Goal: Information Seeking & Learning: Learn about a topic

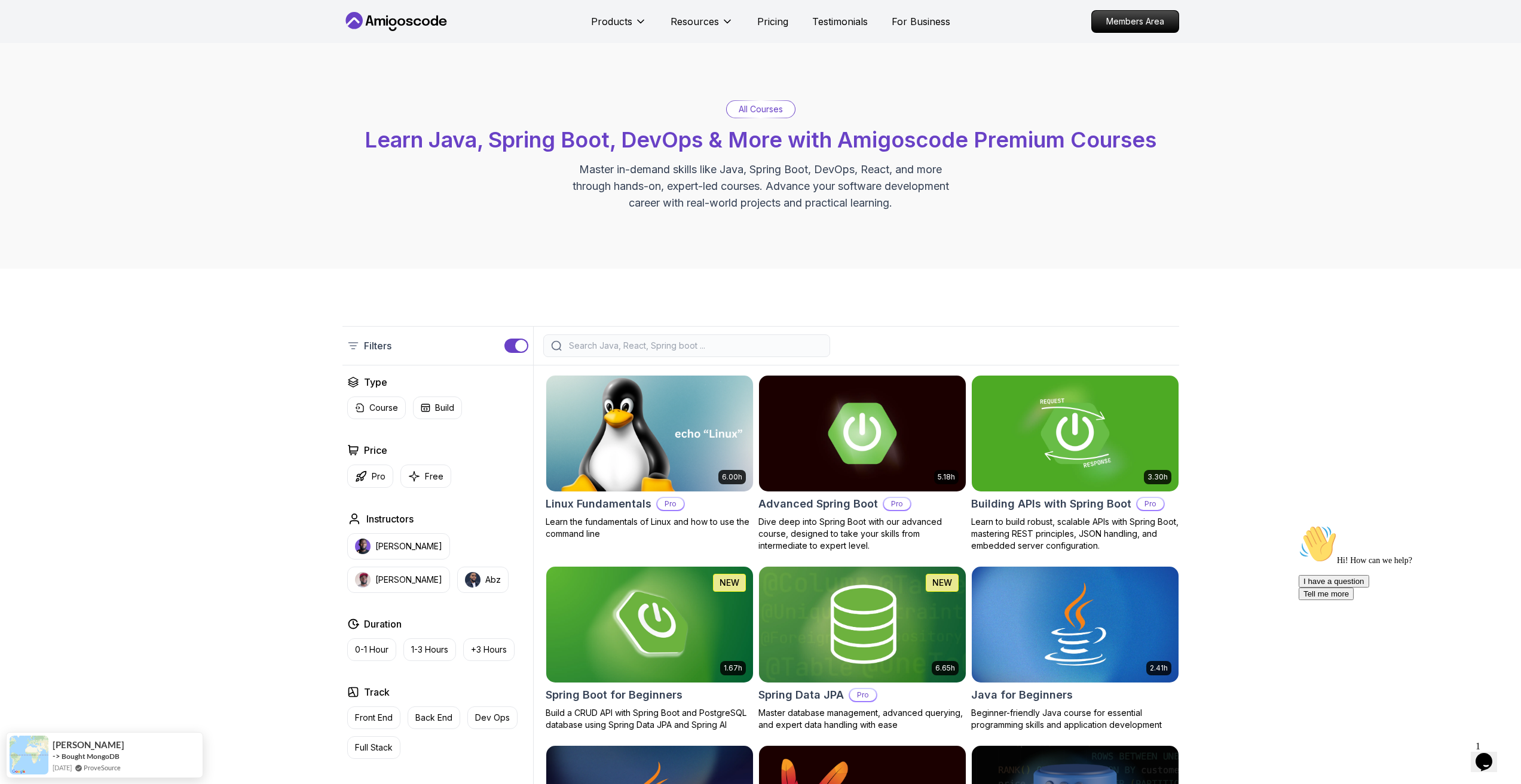
click at [605, 473] on img at bounding box center [649, 433] width 217 height 121
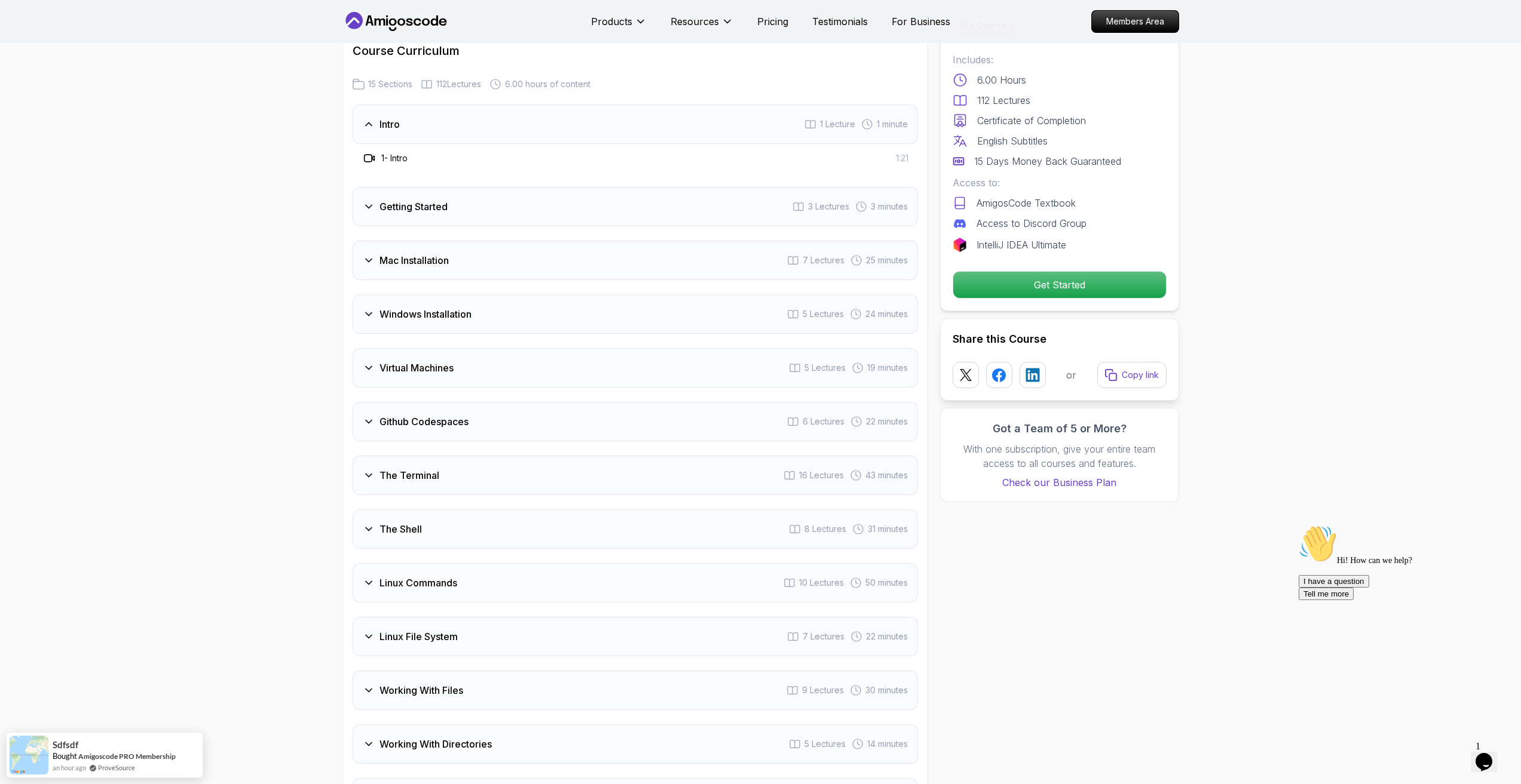
scroll to position [1553, 0]
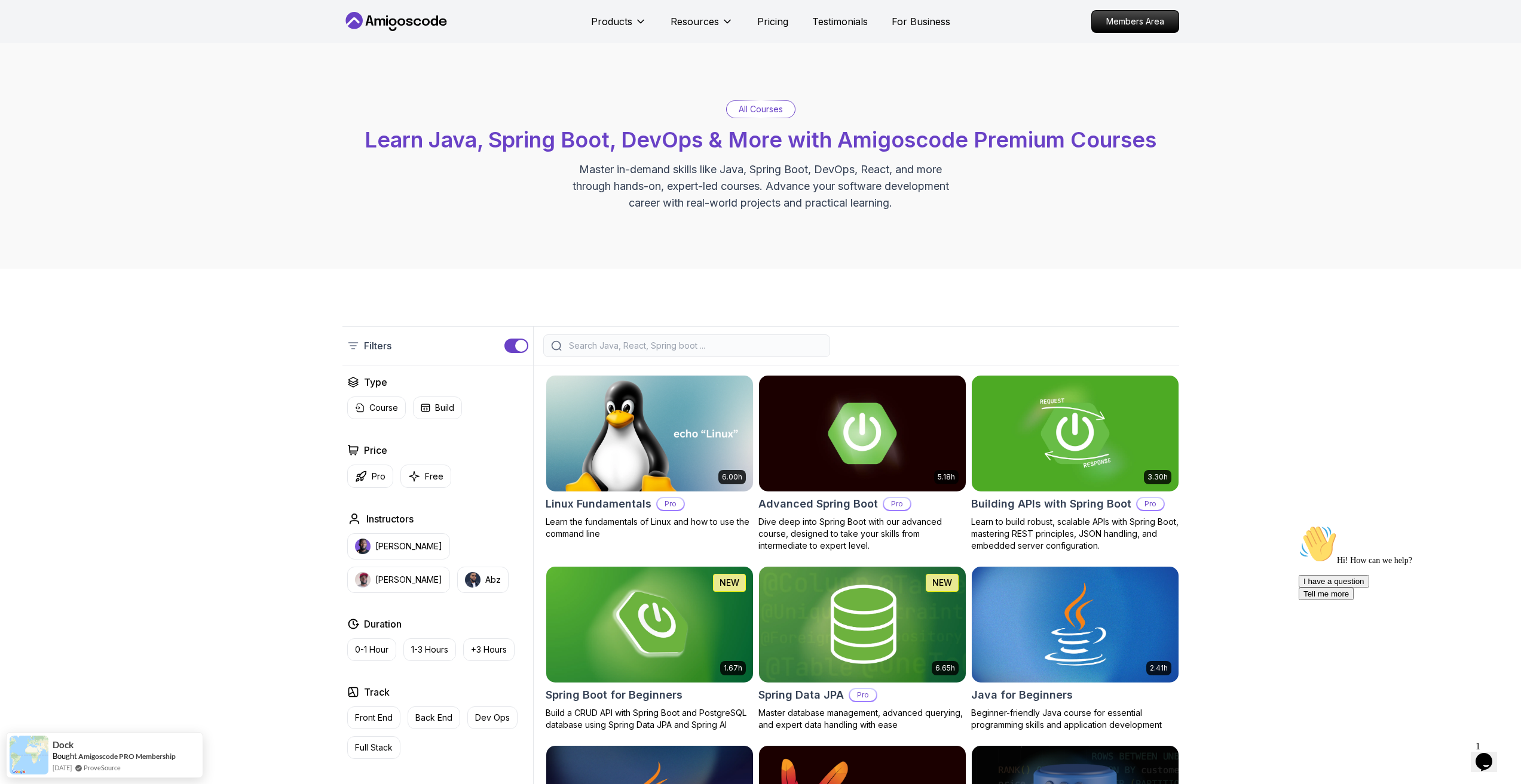
click at [833, 455] on img at bounding box center [862, 433] width 217 height 121
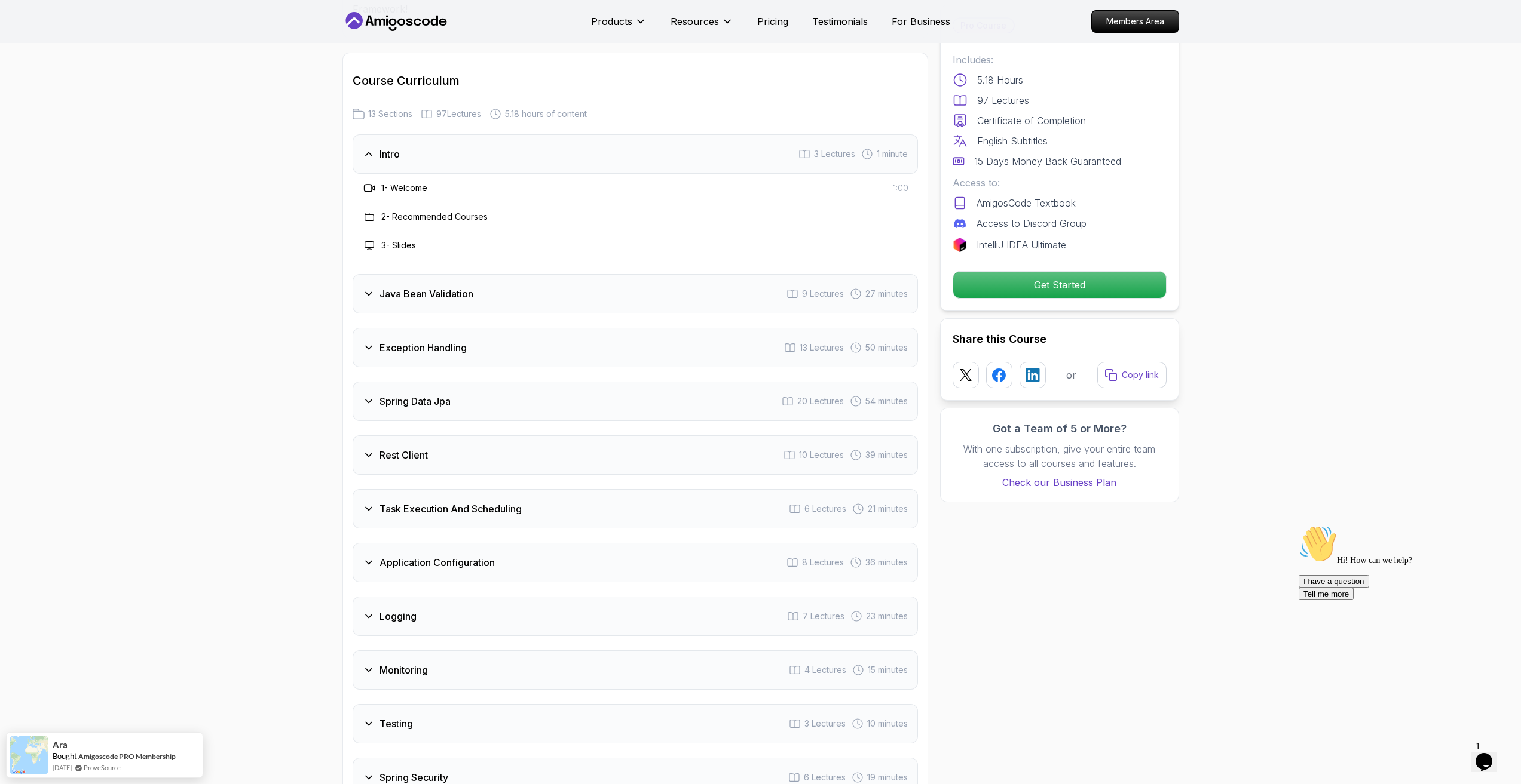
scroll to position [1553, 0]
click at [461, 500] on h3 "Task Execution And Scheduling" at bounding box center [450, 507] width 142 height 14
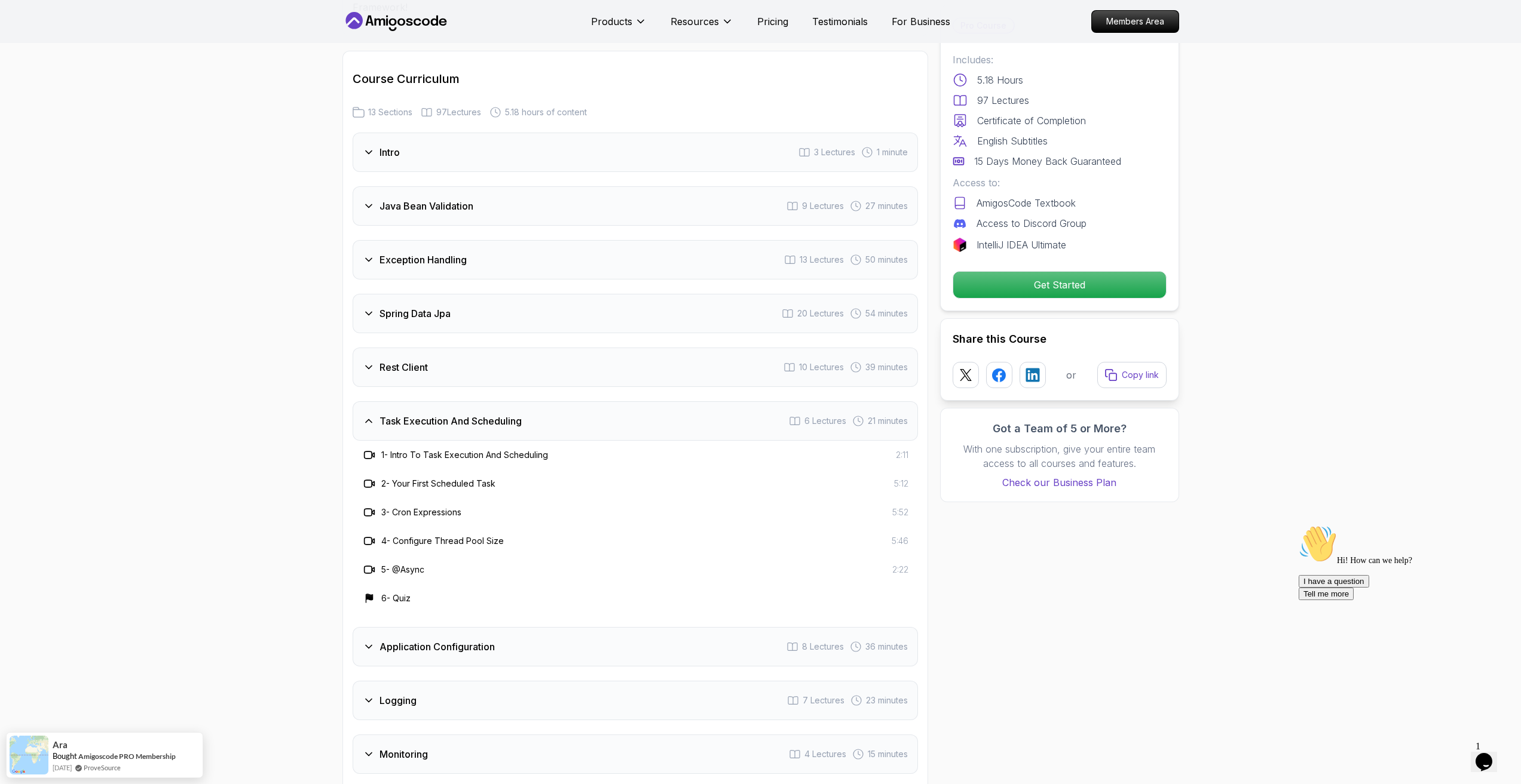
click at [454, 414] on h3 "Task Execution And Scheduling" at bounding box center [450, 421] width 142 height 14
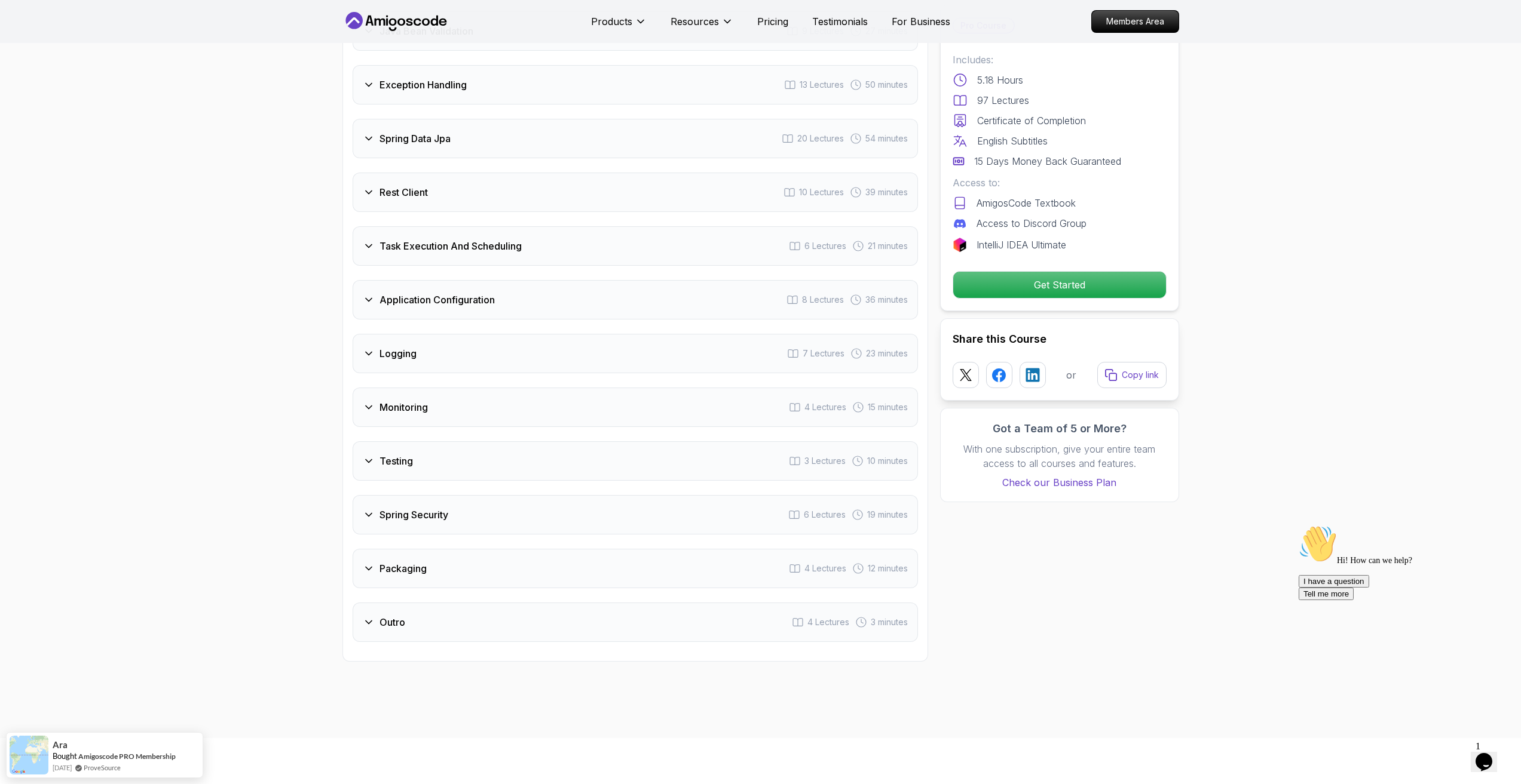
scroll to position [1732, 0]
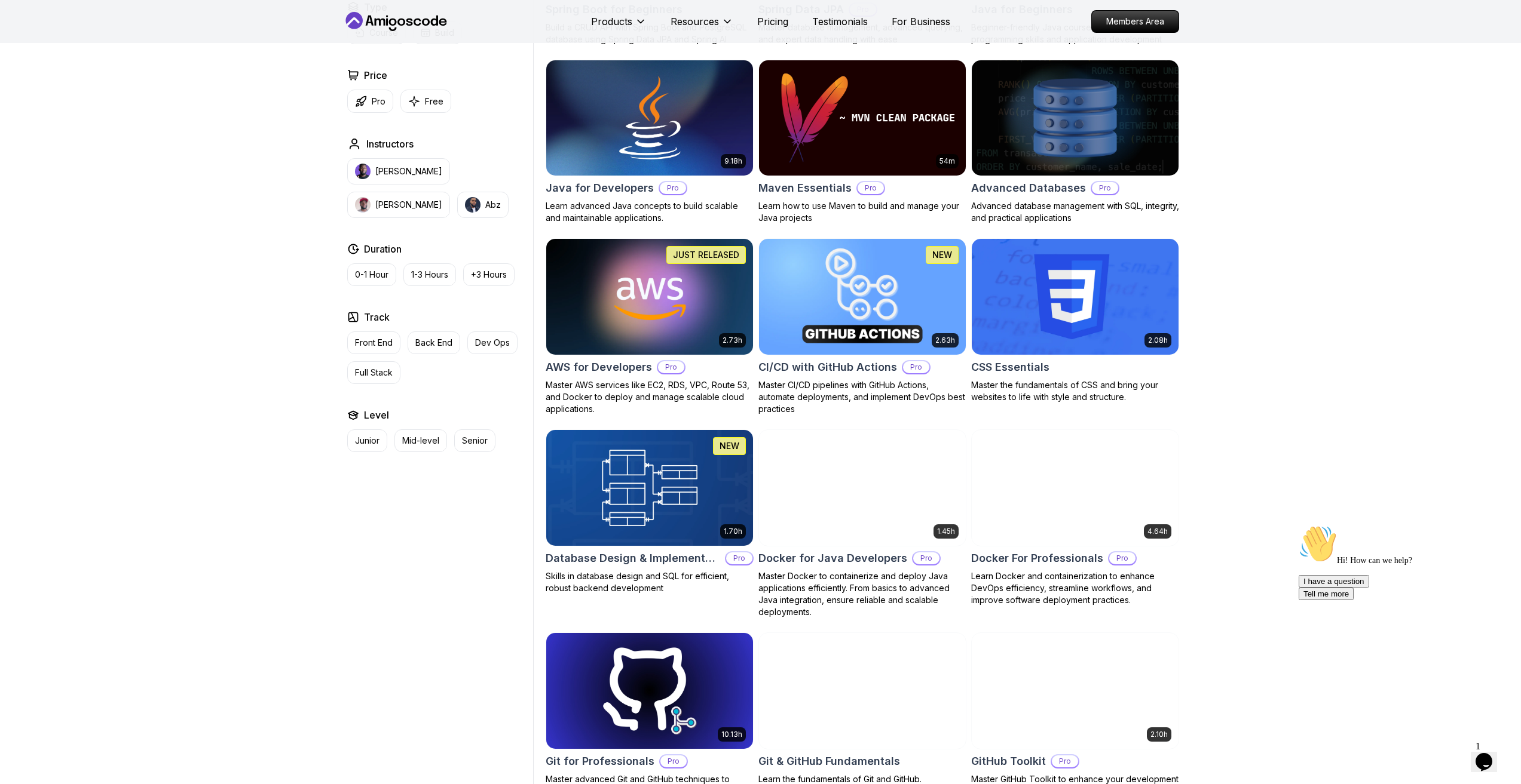
scroll to position [717, 0]
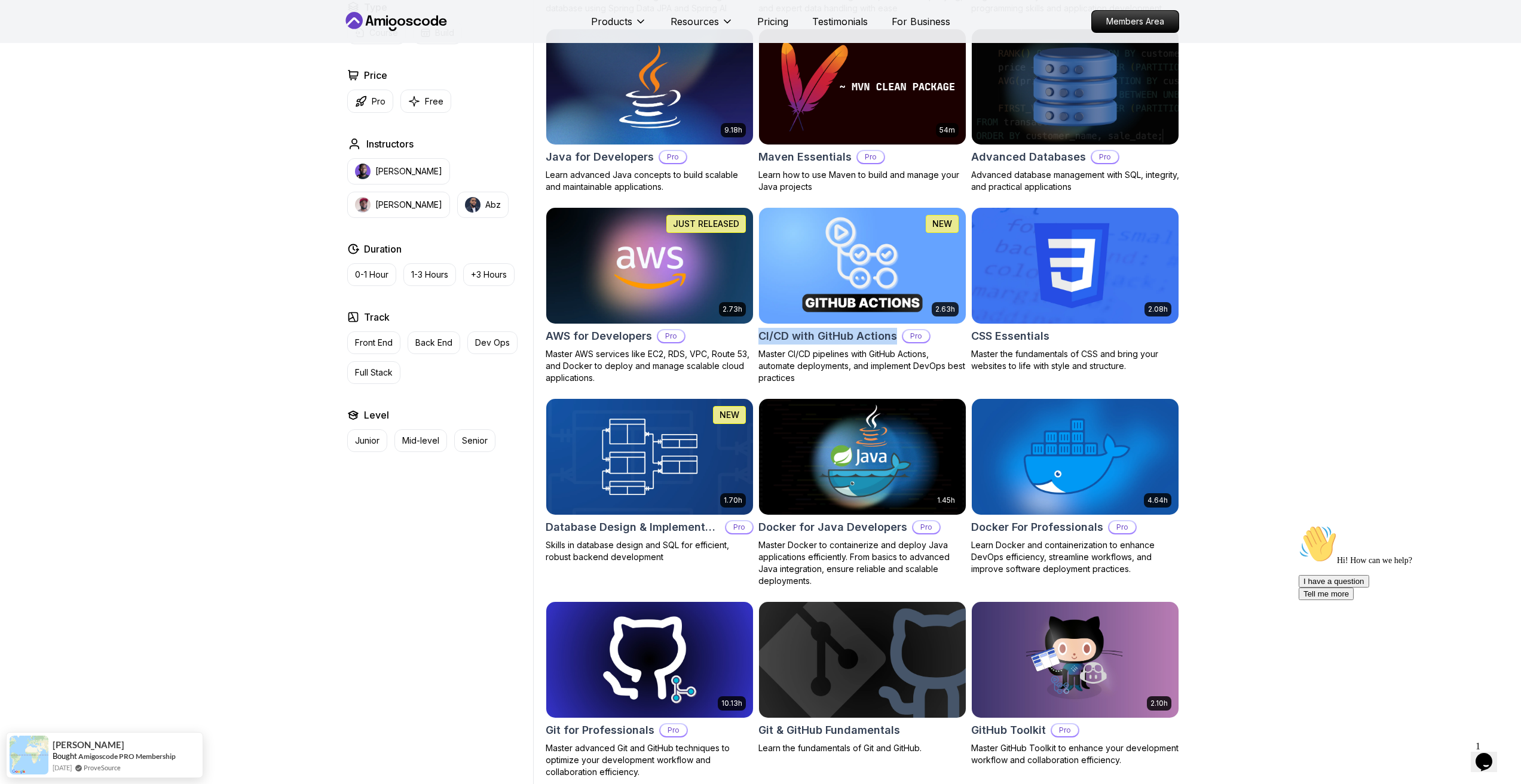
drag, startPoint x: 757, startPoint y: 332, endPoint x: 892, endPoint y: 338, distance: 135.1
copy h2 "CI/CD with GitHub Actions"
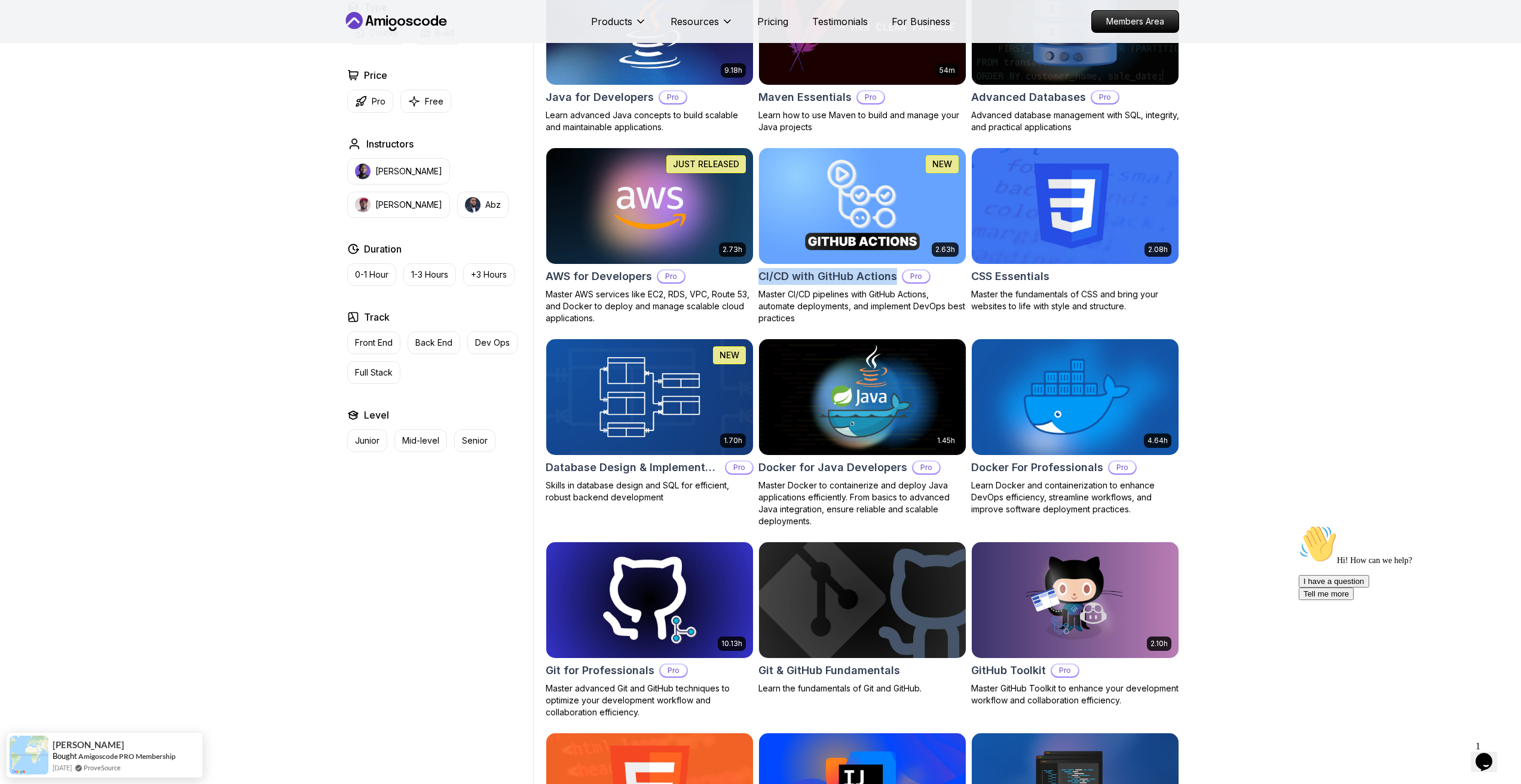
click at [605, 469] on h2 "Database Design & Implementation" at bounding box center [632, 468] width 175 height 17
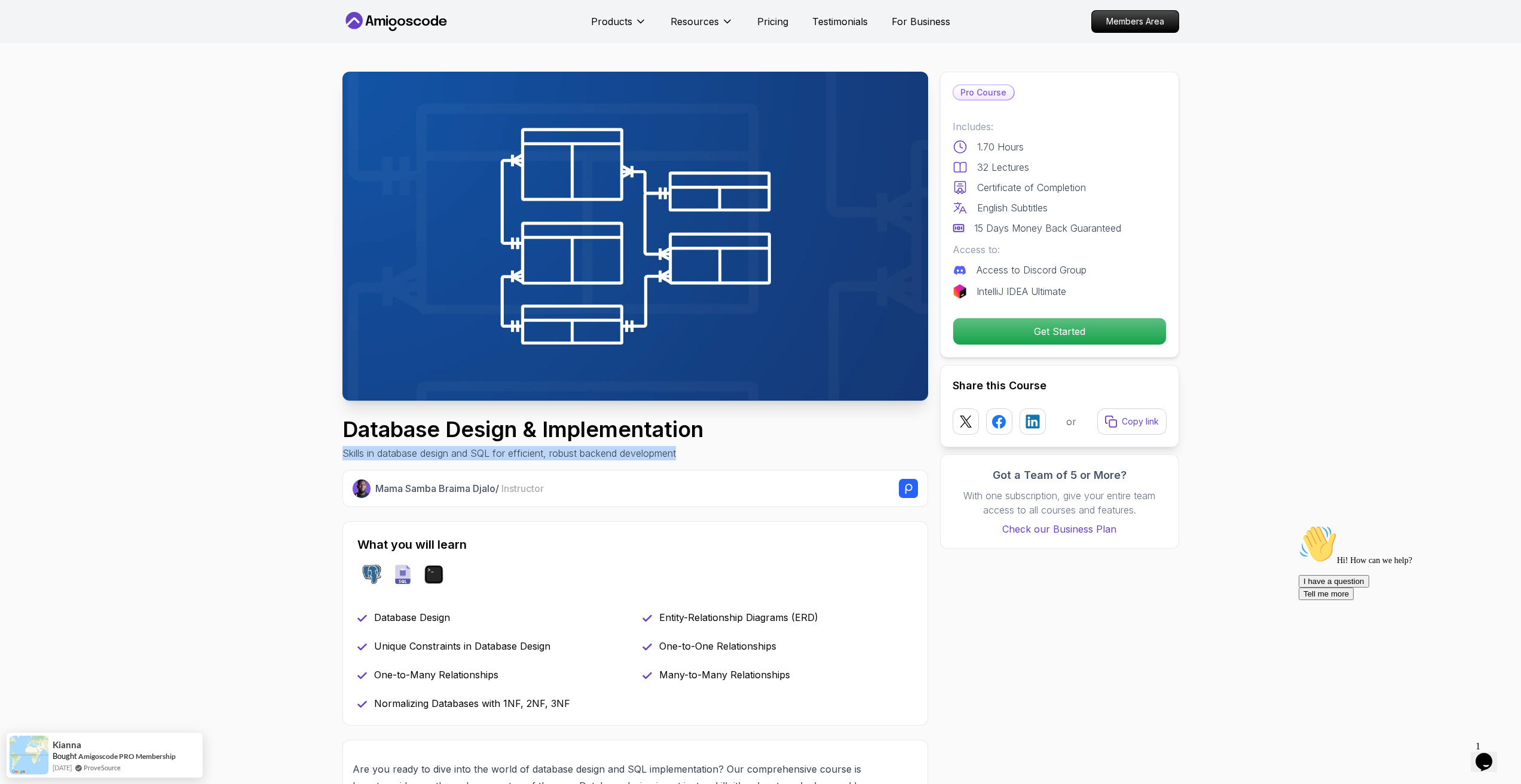
drag, startPoint x: 325, startPoint y: 455, endPoint x: 801, endPoint y: 454, distance: 476.0
click at [801, 454] on div "Database Design & Implementation Skills in database design and SQL for efficien…" at bounding box center [635, 439] width 586 height 43
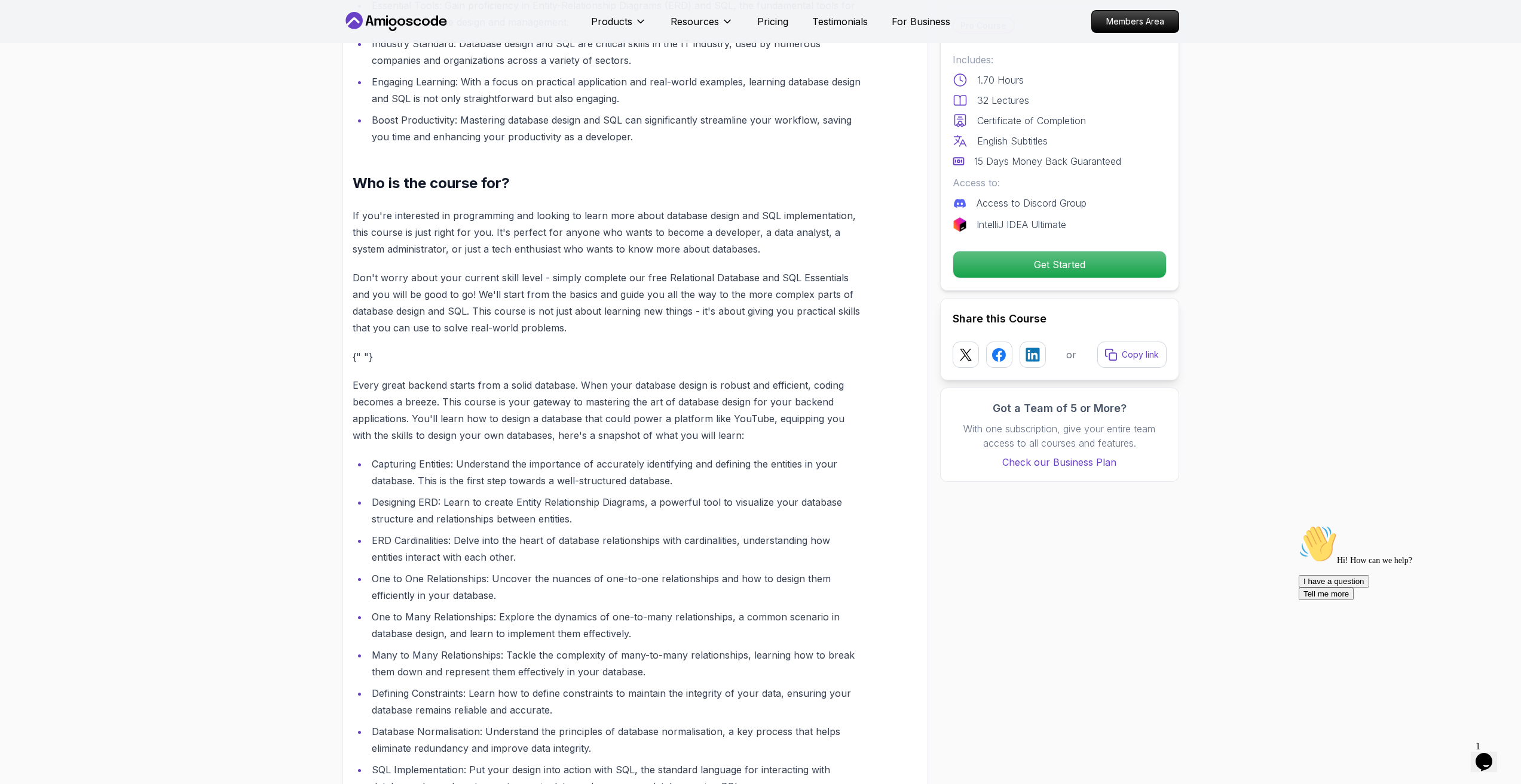
scroll to position [896, 0]
